Goal: Task Accomplishment & Management: Use online tool/utility

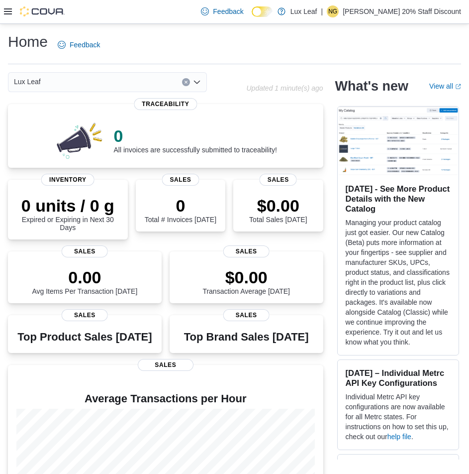
click at [6, 9] on div at bounding box center [34, 11] width 61 height 10
click at [6, 9] on icon at bounding box center [8, 11] width 8 height 6
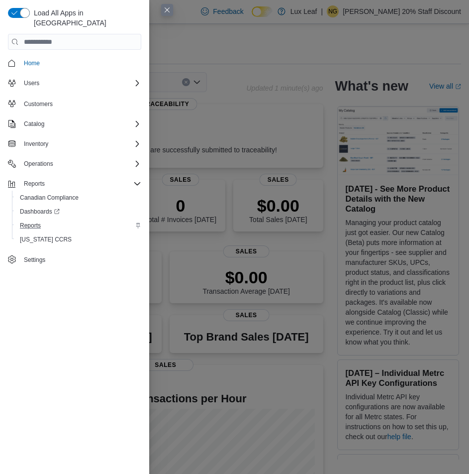
click at [45, 219] on div "Reports" at bounding box center [78, 225] width 125 height 12
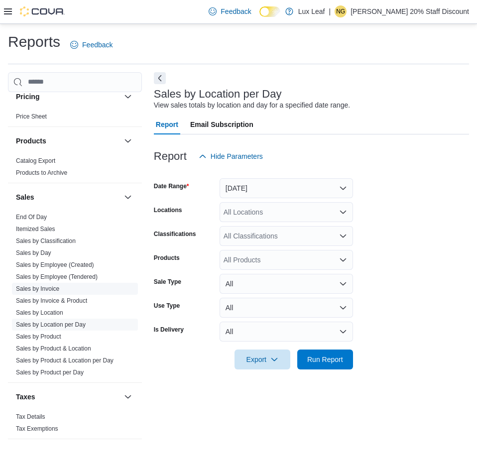
scroll to position [604, 0]
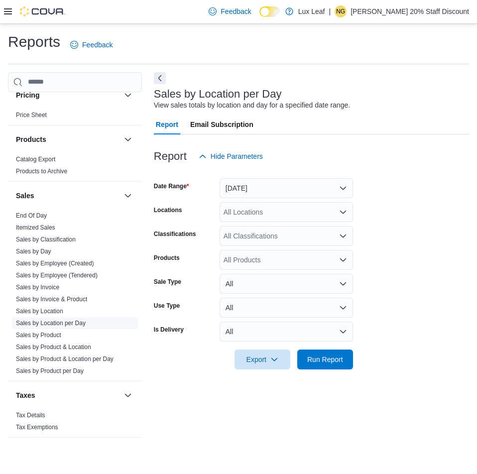
click at [54, 323] on link "Sales by Location per Day" at bounding box center [51, 322] width 70 height 7
click at [342, 212] on icon "Open list of options" at bounding box center [343, 211] width 6 height 3
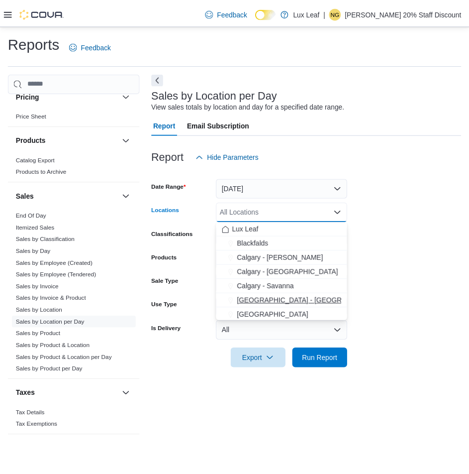
scroll to position [50, 0]
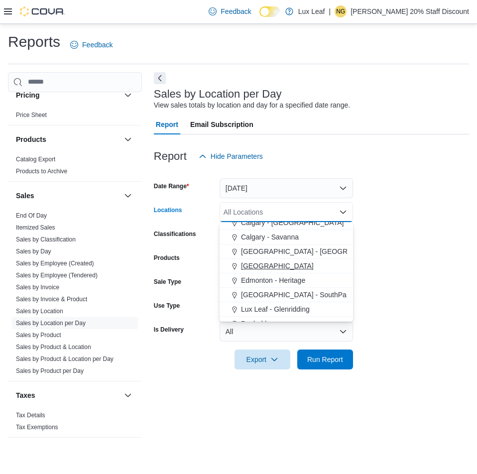
click at [247, 265] on span "Eckville" at bounding box center [277, 266] width 73 height 10
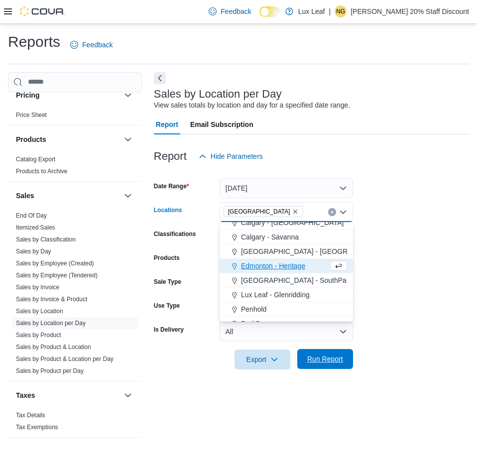
click at [321, 354] on span "Run Report" at bounding box center [325, 359] width 36 height 10
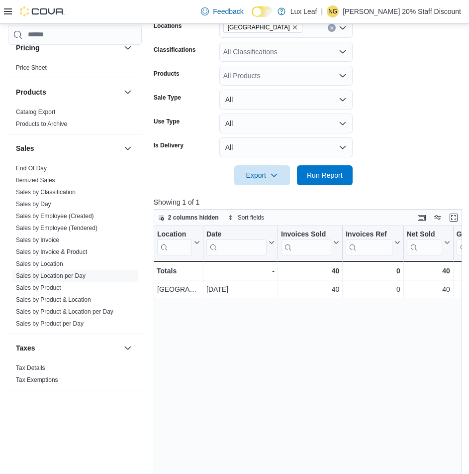
scroll to position [249, 0]
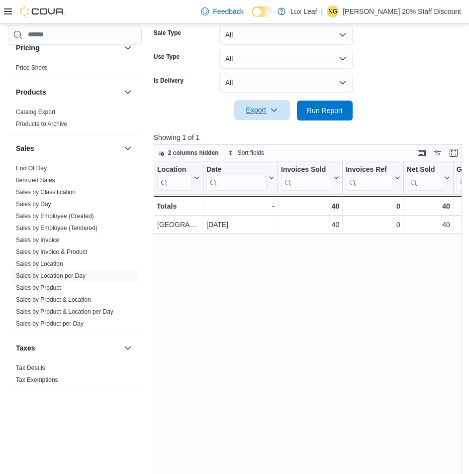
click at [265, 108] on span "Export" at bounding box center [262, 110] width 44 height 20
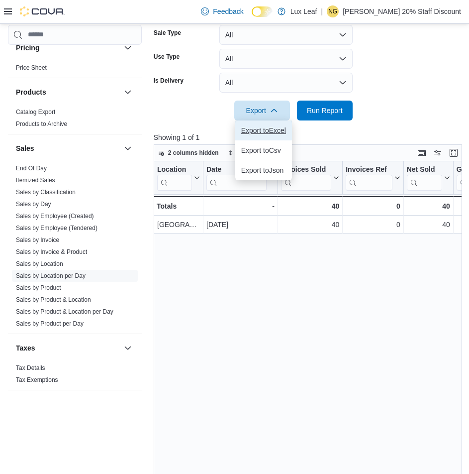
click at [267, 131] on span "Export to Excel" at bounding box center [263, 130] width 45 height 8
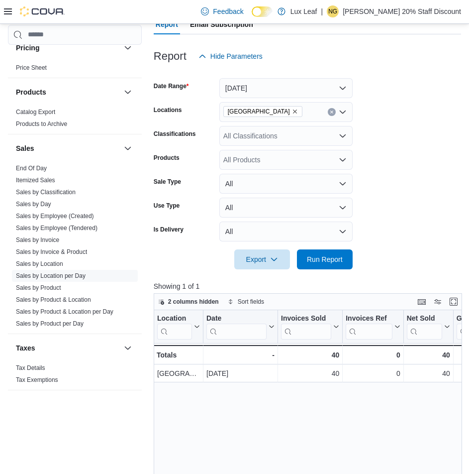
scroll to position [100, 0]
click at [292, 110] on icon "Remove Eckville from selection in this group" at bounding box center [295, 112] width 6 height 6
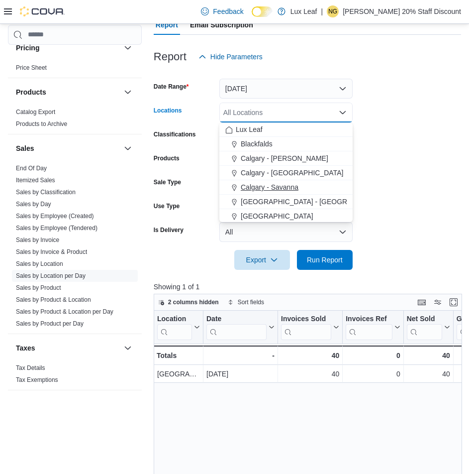
scroll to position [50, 0]
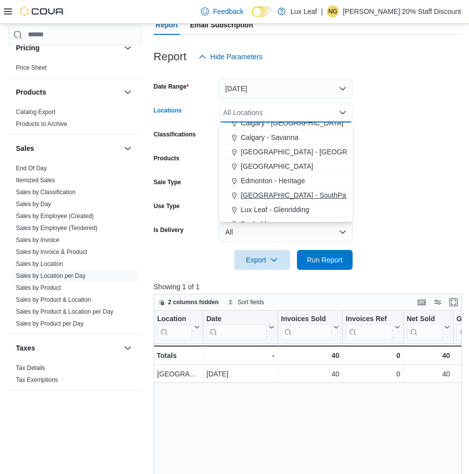
click at [285, 197] on span "Edmonton - SouthPark" at bounding box center [296, 195] width 111 height 10
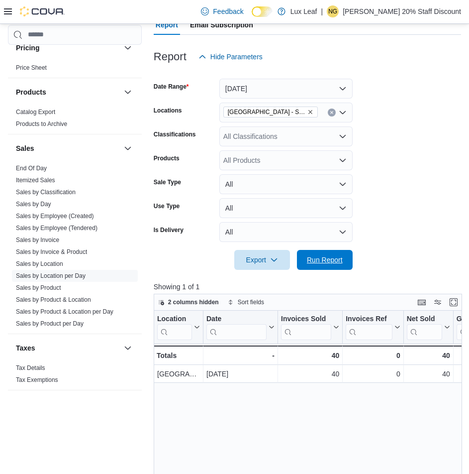
drag, startPoint x: 317, startPoint y: 258, endPoint x: 330, endPoint y: 230, distance: 30.9
click at [317, 258] on span "Run Report" at bounding box center [325, 260] width 36 height 10
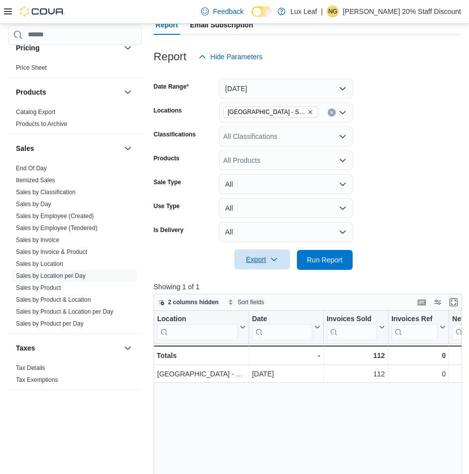
click at [253, 249] on form "Date Range Yesterday Locations Edmonton - SouthPark Classifications All Classif…" at bounding box center [308, 168] width 308 height 203
click at [256, 253] on span "Export" at bounding box center [262, 259] width 44 height 20
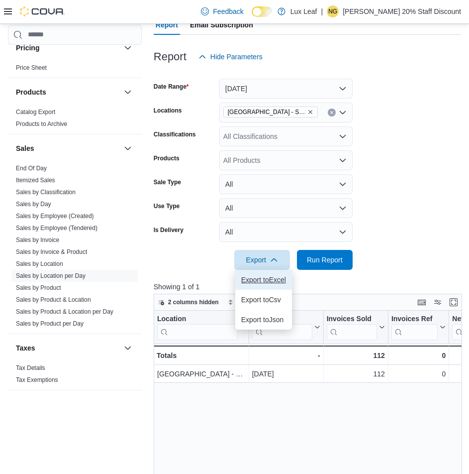
click at [262, 280] on span "Export to Excel" at bounding box center [263, 280] width 45 height 8
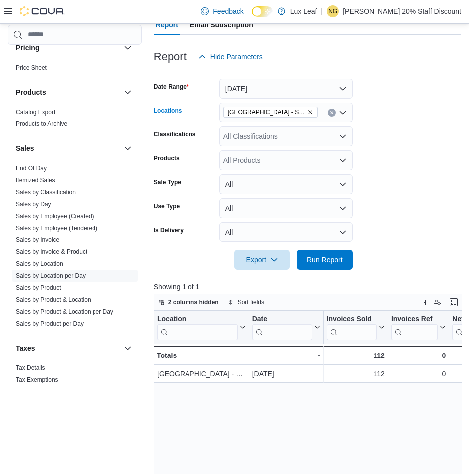
click at [308, 111] on icon "Remove Edmonton - SouthPark from selection in this group" at bounding box center [311, 112] width 6 height 6
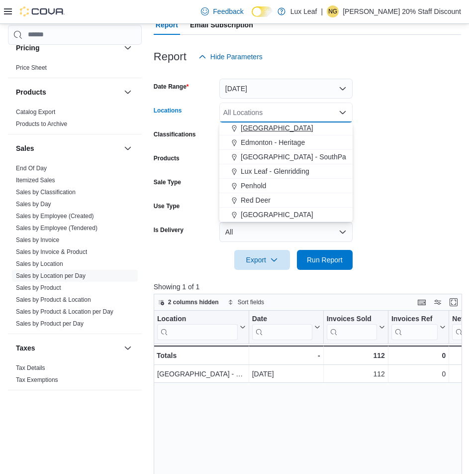
click at [282, 138] on span "Edmonton - Heritage" at bounding box center [273, 142] width 64 height 10
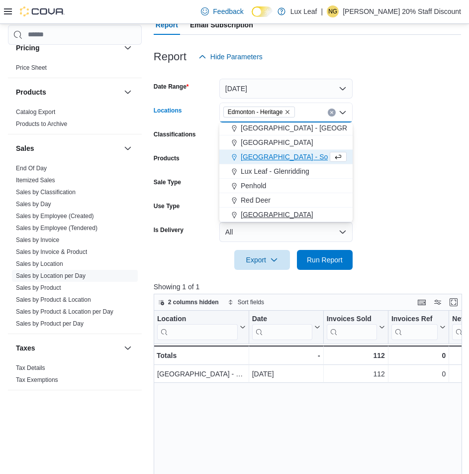
scroll to position [74, 0]
click at [316, 261] on span "Run Report" at bounding box center [325, 259] width 36 height 10
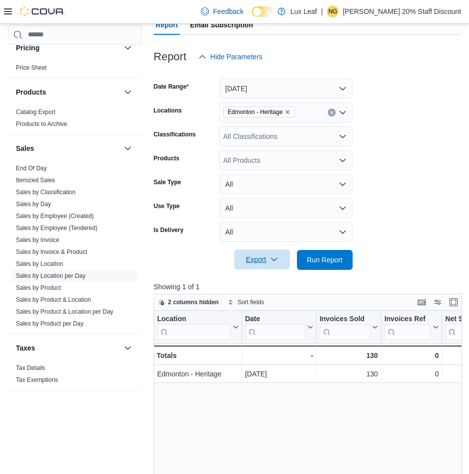
click at [252, 259] on span "Export" at bounding box center [262, 259] width 44 height 20
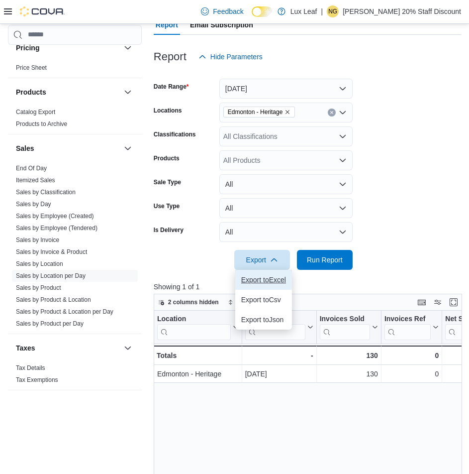
click at [259, 277] on span "Export to Excel" at bounding box center [263, 280] width 45 height 8
click at [291, 113] on icon "Remove Edmonton - Heritage from selection in this group" at bounding box center [288, 112] width 6 height 6
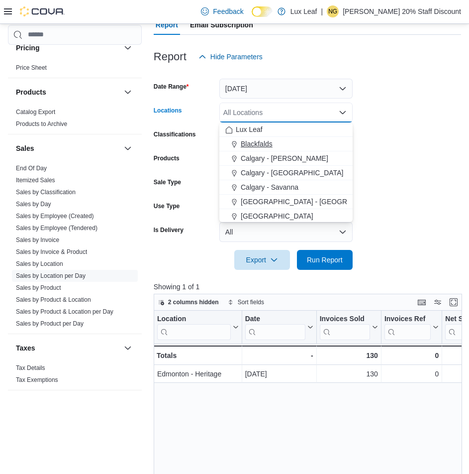
click at [270, 144] on span "Blackfalds" at bounding box center [257, 144] width 32 height 10
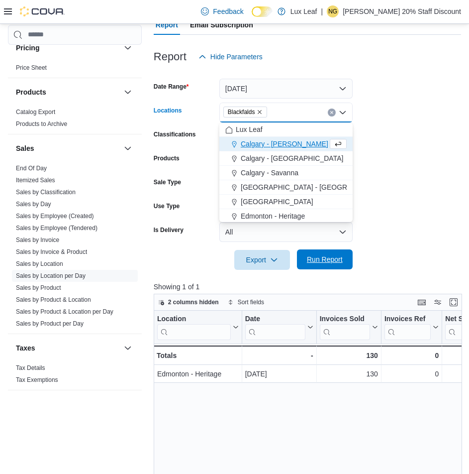
click at [321, 261] on span "Run Report" at bounding box center [325, 259] width 36 height 10
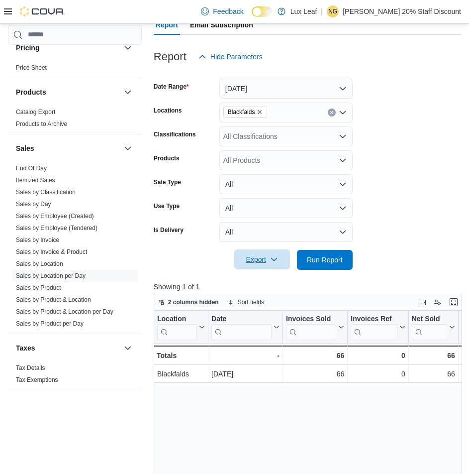
click at [261, 260] on span "Export" at bounding box center [262, 259] width 44 height 20
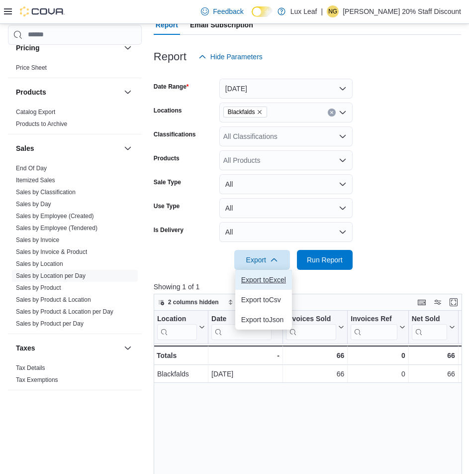
click at [270, 283] on span "Export to Excel" at bounding box center [263, 280] width 45 height 8
click at [260, 112] on icon "Remove Blackfalds from selection in this group" at bounding box center [260, 112] width 4 height 4
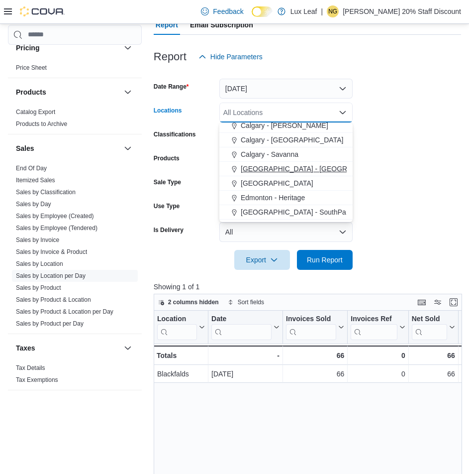
scroll to position [50, 0]
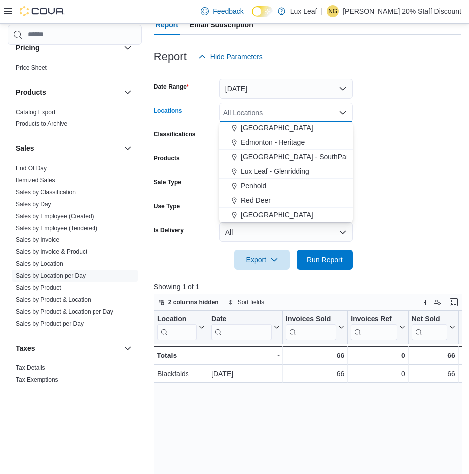
click at [253, 187] on span "Penhold" at bounding box center [253, 186] width 25 height 10
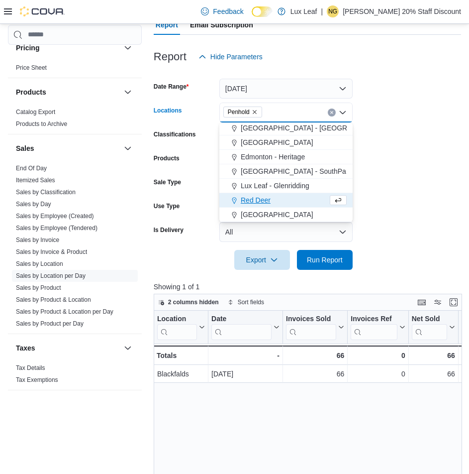
scroll to position [74, 0]
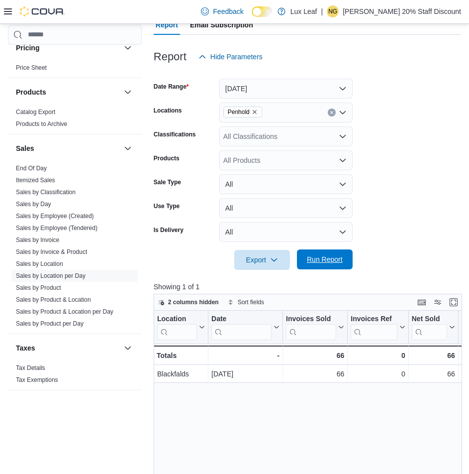
click at [328, 257] on span "Run Report" at bounding box center [325, 259] width 36 height 10
click at [252, 258] on span "Export" at bounding box center [262, 259] width 44 height 20
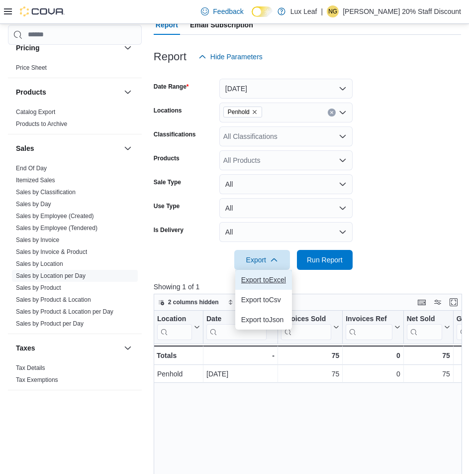
click at [262, 276] on span "Export to Excel" at bounding box center [263, 280] width 45 height 8
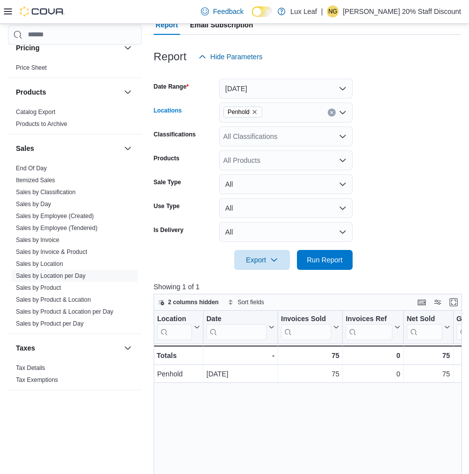
click at [254, 112] on icon "Remove Penhold from selection in this group" at bounding box center [255, 112] width 6 height 6
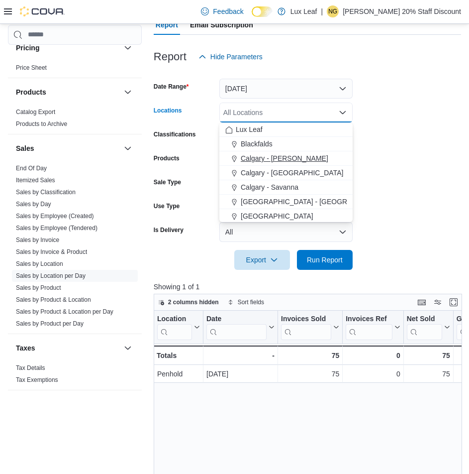
click at [277, 157] on span "Calgary - Nolan Hill" at bounding box center [285, 158] width 88 height 10
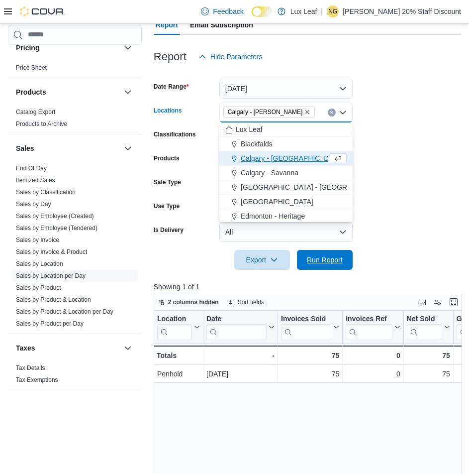
drag, startPoint x: 316, startPoint y: 260, endPoint x: 335, endPoint y: 229, distance: 35.8
click at [318, 260] on span "Run Report" at bounding box center [325, 260] width 36 height 10
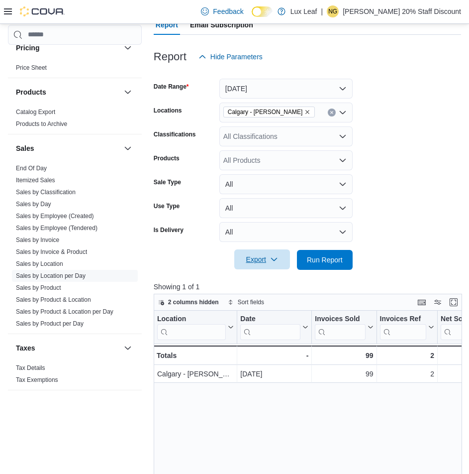
click at [253, 264] on span "Export" at bounding box center [262, 259] width 44 height 20
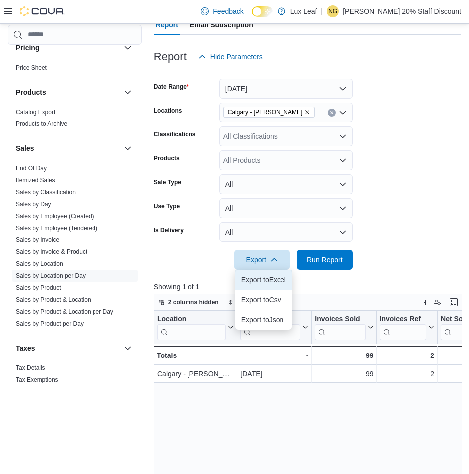
click at [256, 278] on span "Export to Excel" at bounding box center [263, 280] width 45 height 8
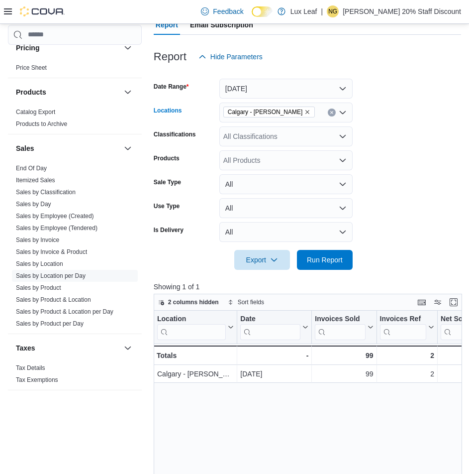
click at [305, 113] on icon "Remove Calgary - Nolan Hill from selection in this group" at bounding box center [308, 112] width 6 height 6
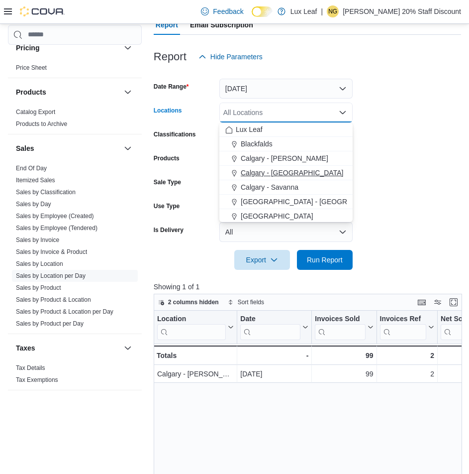
click at [271, 169] on span "Calgary - Panorama Hills" at bounding box center [292, 173] width 103 height 10
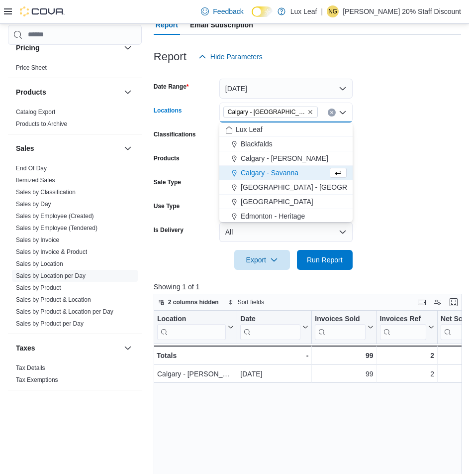
click at [309, 112] on icon "Remove Calgary - Panorama Hills from selection in this group" at bounding box center [311, 112] width 4 height 4
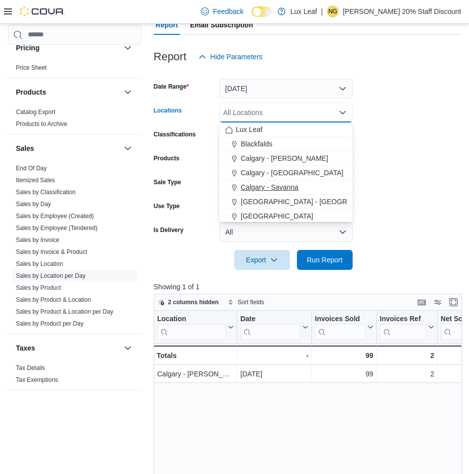
click at [292, 187] on span "Calgary - Savanna" at bounding box center [270, 187] width 58 height 10
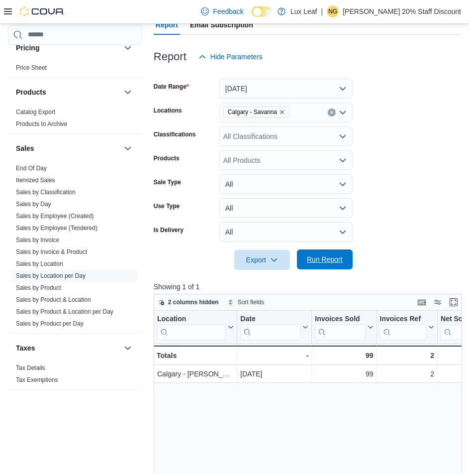
click at [332, 257] on span "Run Report" at bounding box center [325, 259] width 44 height 20
click at [262, 259] on span "Export" at bounding box center [262, 259] width 44 height 20
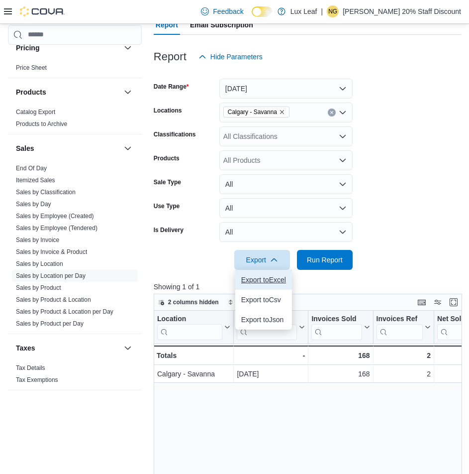
click at [272, 278] on span "Export to Excel" at bounding box center [263, 280] width 45 height 8
click at [283, 112] on icon "Remove Calgary - Savanna from selection in this group" at bounding box center [282, 112] width 6 height 6
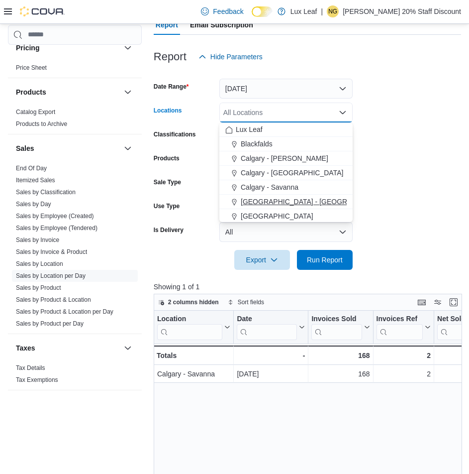
click at [281, 200] on span "Calgary - Taradale" at bounding box center [316, 202] width 151 height 10
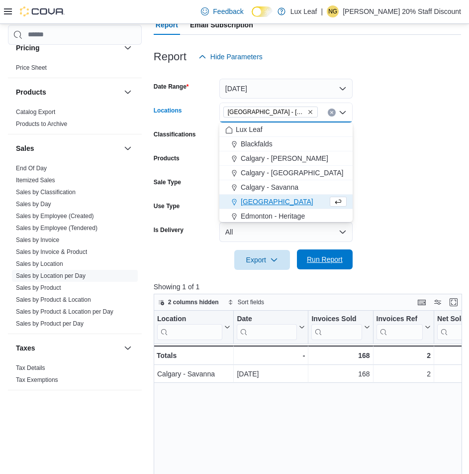
click at [321, 259] on span "Run Report" at bounding box center [325, 259] width 36 height 10
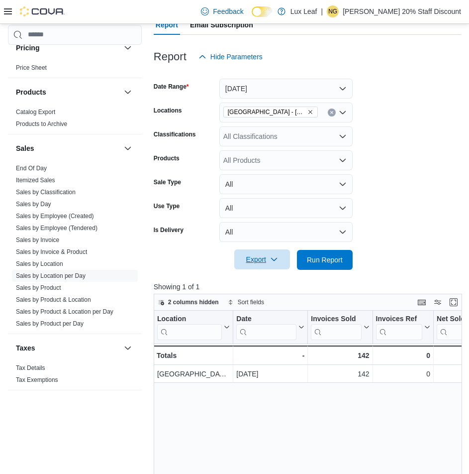
click at [264, 256] on span "Export" at bounding box center [262, 259] width 44 height 20
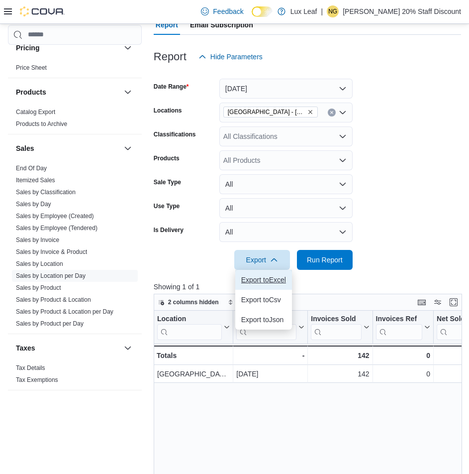
click at [275, 279] on span "Export to Excel" at bounding box center [263, 280] width 45 height 8
click at [308, 109] on icon "Remove Calgary - Taradale from selection in this group" at bounding box center [311, 112] width 6 height 6
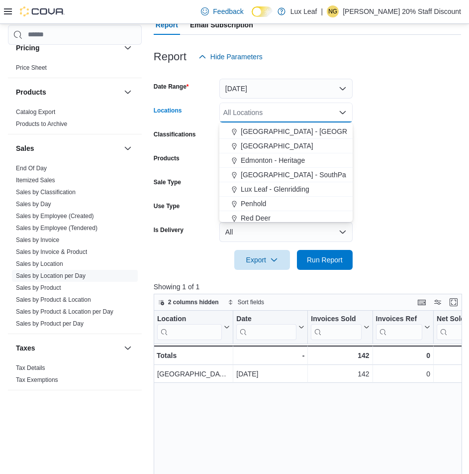
scroll to position [88, 0]
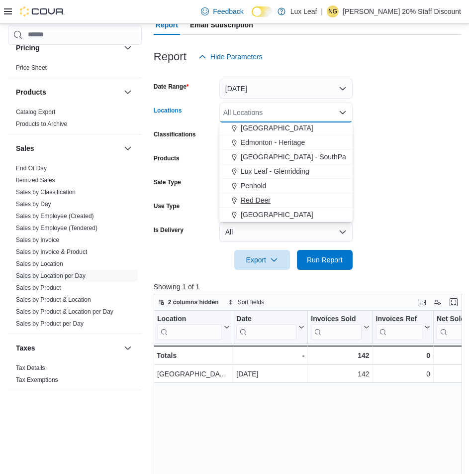
click at [259, 194] on button "Red Deer" at bounding box center [285, 200] width 133 height 14
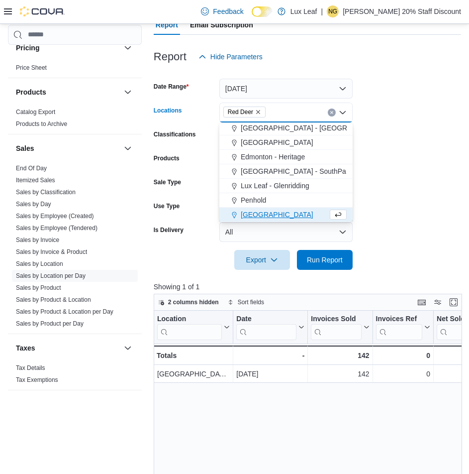
scroll to position [74, 0]
click at [321, 265] on span "Run Report" at bounding box center [325, 259] width 44 height 20
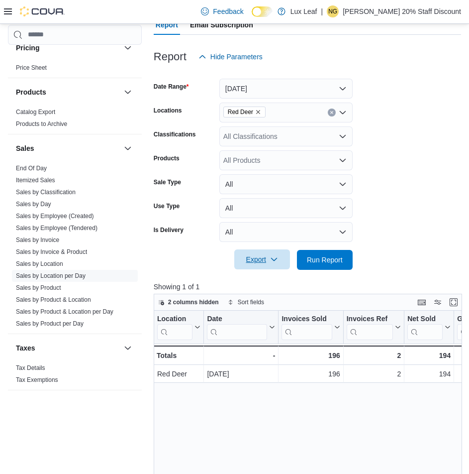
click at [260, 256] on span "Export" at bounding box center [262, 259] width 44 height 20
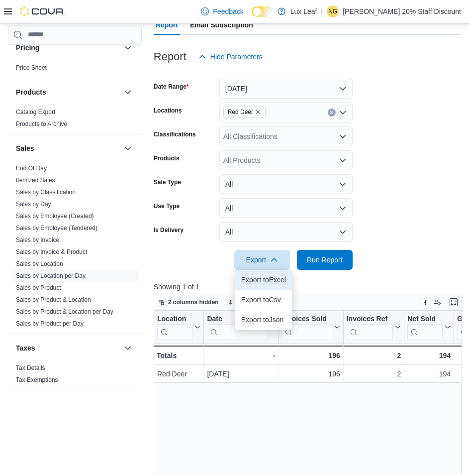
click at [255, 279] on span "Export to Excel" at bounding box center [263, 280] width 45 height 8
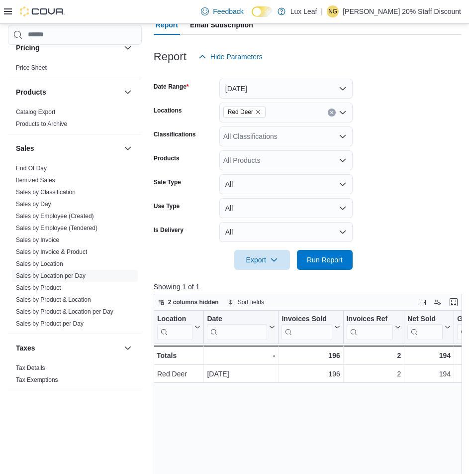
click at [260, 111] on icon "Remove Red Deer from selection in this group" at bounding box center [258, 112] width 6 height 6
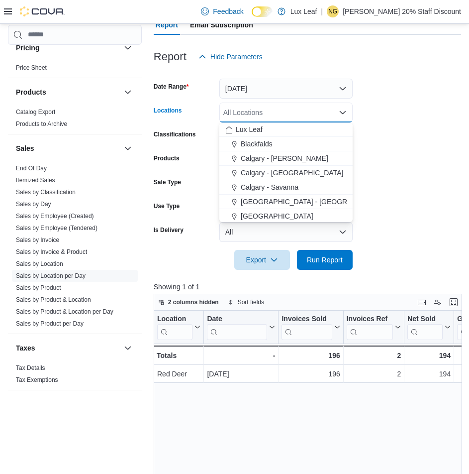
click at [275, 173] on span "Calgary - Panorama Hills" at bounding box center [292, 173] width 103 height 10
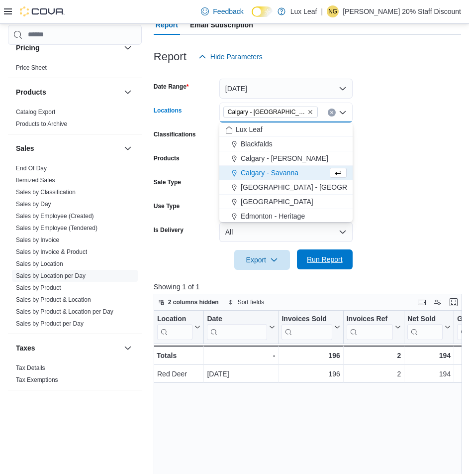
click at [323, 259] on span "Run Report" at bounding box center [325, 259] width 36 height 10
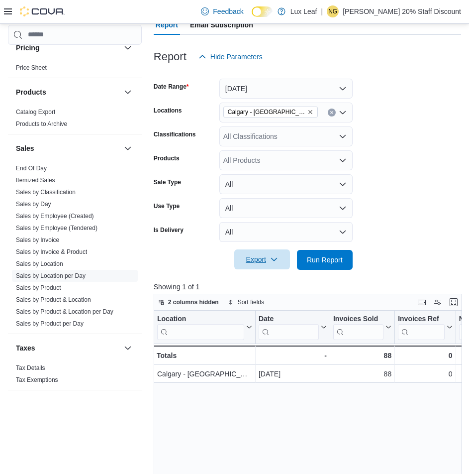
click at [257, 256] on span "Export" at bounding box center [262, 259] width 44 height 20
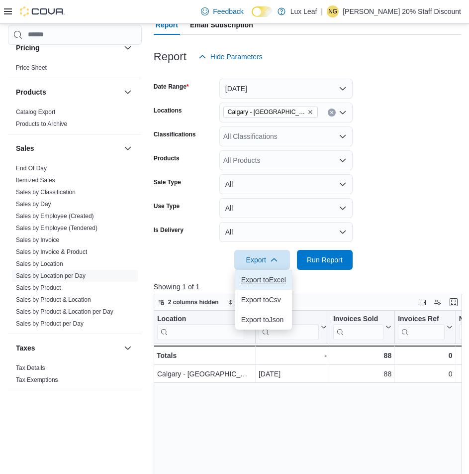
click at [260, 280] on span "Export to Excel" at bounding box center [263, 280] width 45 height 8
click at [397, 12] on p "Nicole Gorgichuk 20% Staff Discount" at bounding box center [402, 11] width 118 height 12
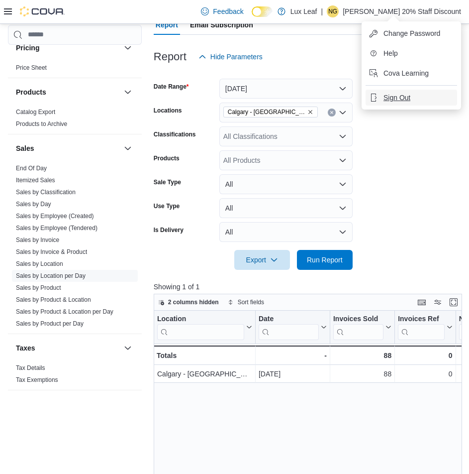
click at [397, 94] on span "Sign Out" at bounding box center [397, 98] width 27 height 10
